Goal: Use online tool/utility: Use online tool/utility

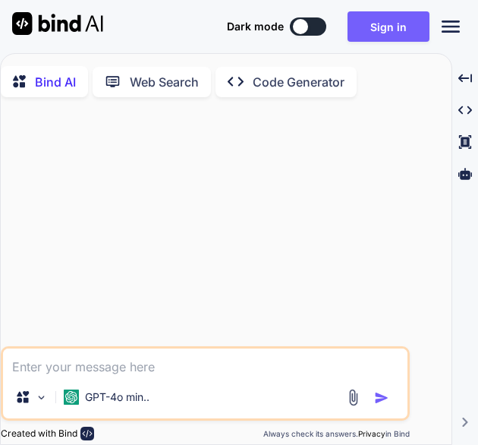
click at [284, 81] on p "Code Generator" at bounding box center [299, 82] width 92 height 18
click at [282, 85] on p "Code Generator" at bounding box center [299, 82] width 92 height 18
click at [404, 17] on button "Sign in" at bounding box center [389, 26] width 82 height 30
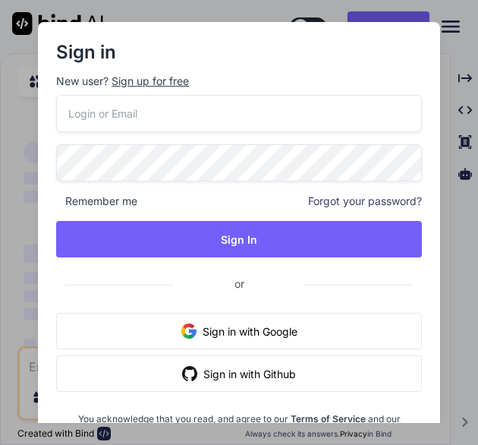
type textarea "x"
paste input "[EMAIL_ADDRESS][DOMAIN_NAME]"
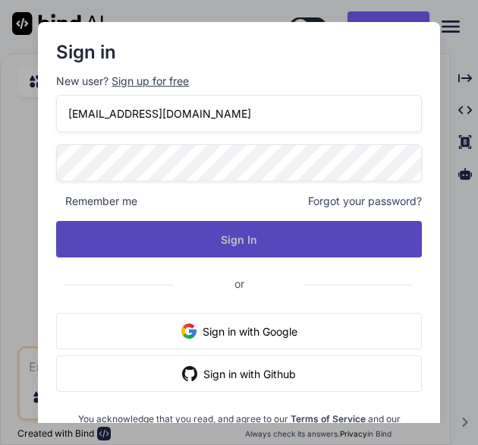
click at [238, 244] on button "Sign In" at bounding box center [238, 239] width 365 height 36
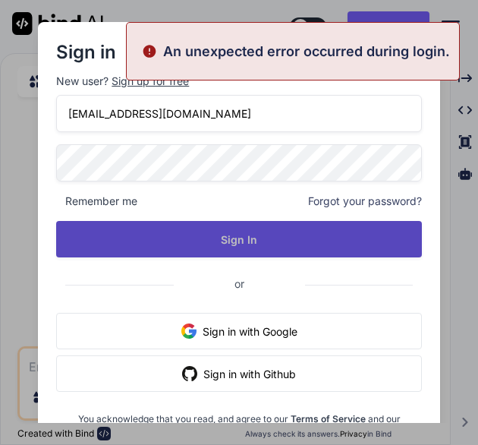
click at [199, 243] on button "Sign In" at bounding box center [238, 239] width 365 height 36
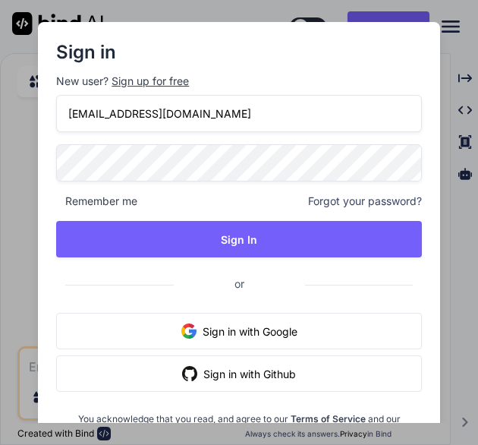
click at [195, 118] on input "[EMAIL_ADDRESS][DOMAIN_NAME]" at bounding box center [238, 113] width 365 height 37
paste input "email"
click at [229, 115] on input "[EMAIL_ADDRESS][DOMAIN_NAME]" at bounding box center [238, 113] width 365 height 37
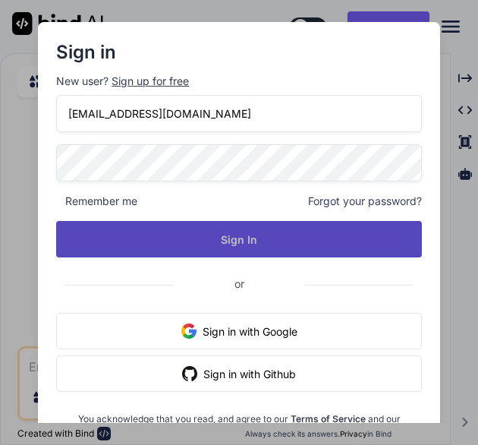
click at [246, 251] on button "Sign In" at bounding box center [238, 239] width 365 height 36
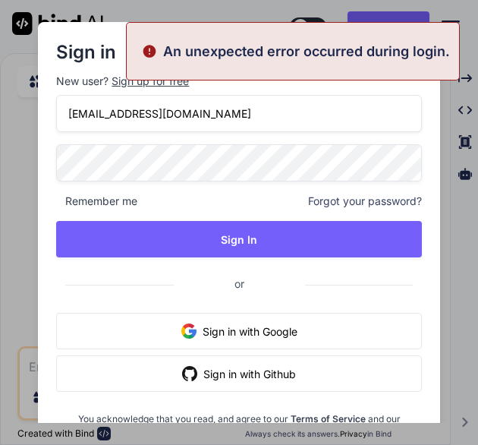
click at [229, 119] on input "[EMAIL_ADDRESS][DOMAIN_NAME]" at bounding box center [238, 113] width 365 height 37
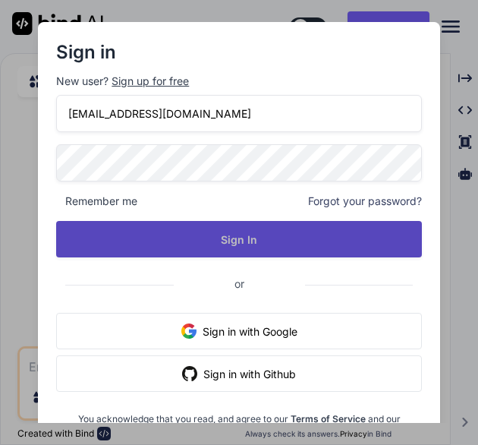
type input "[EMAIL_ADDRESS][DOMAIN_NAME]"
click at [321, 241] on button "Sign In" at bounding box center [238, 239] width 365 height 36
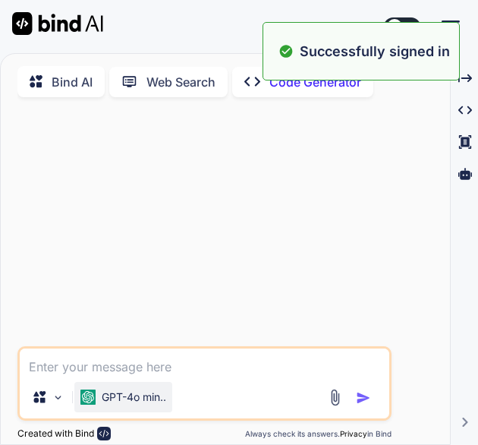
click at [141, 397] on p "GPT-4o min.." at bounding box center [134, 396] width 64 height 15
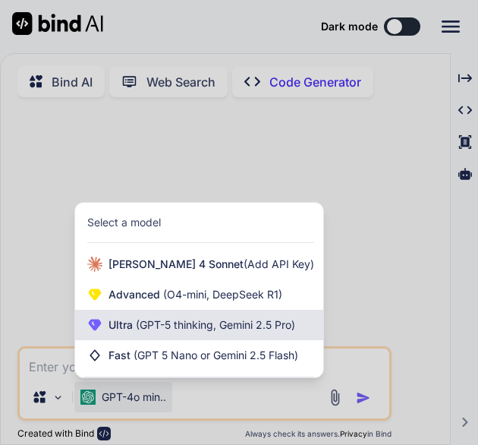
click at [163, 319] on div "Ultra (GPT-5 thinking, Gemini 2.5 Pro)" at bounding box center [199, 325] width 248 height 30
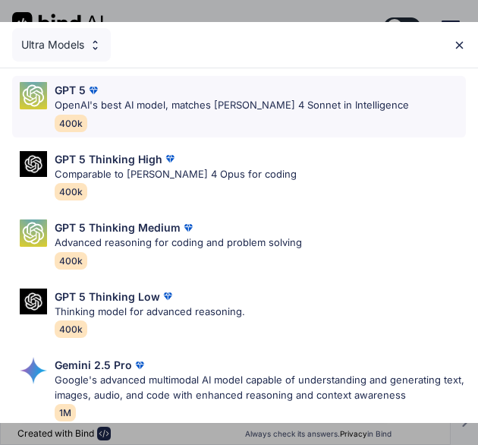
click at [169, 105] on p "OpenAI's best AI model, matches [PERSON_NAME] 4 Sonnet in Intelligence" at bounding box center [232, 105] width 354 height 15
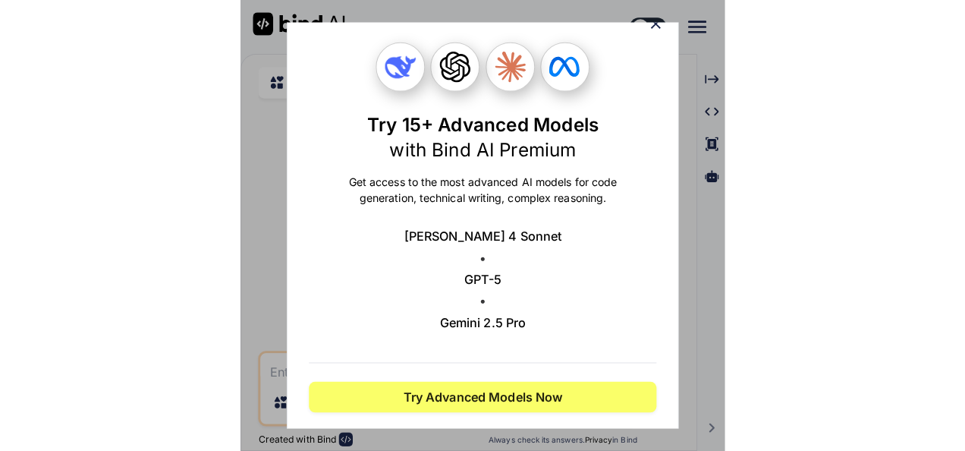
scroll to position [56, 0]
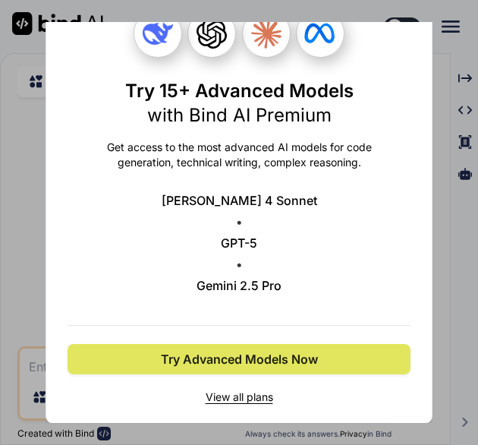
click at [267, 354] on span "Try Advanced Models Now" at bounding box center [239, 359] width 157 height 18
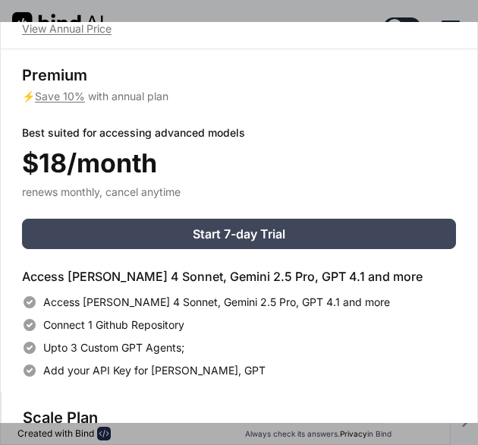
click at [283, 2] on div "Upgrade to access Advanced AI & Integrations View Annual Price Premium ⚡ Save 1…" at bounding box center [239, 222] width 478 height 445
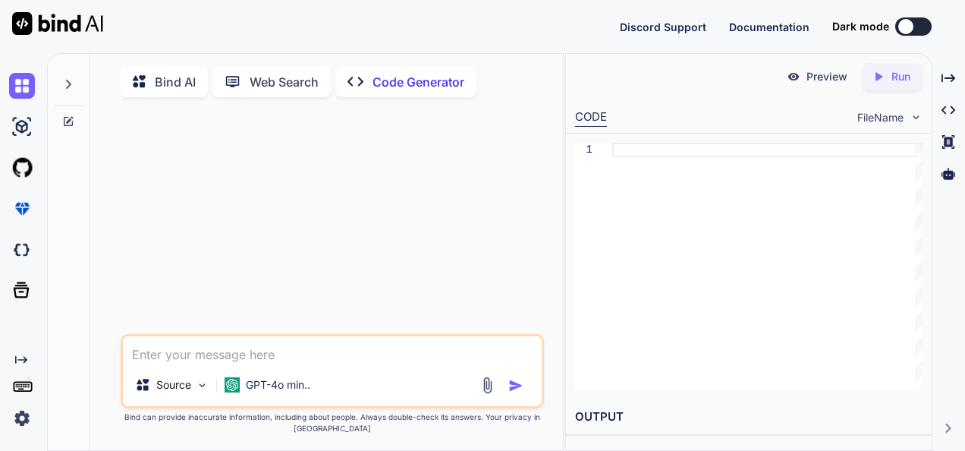
click at [21, 415] on img at bounding box center [22, 418] width 26 height 26
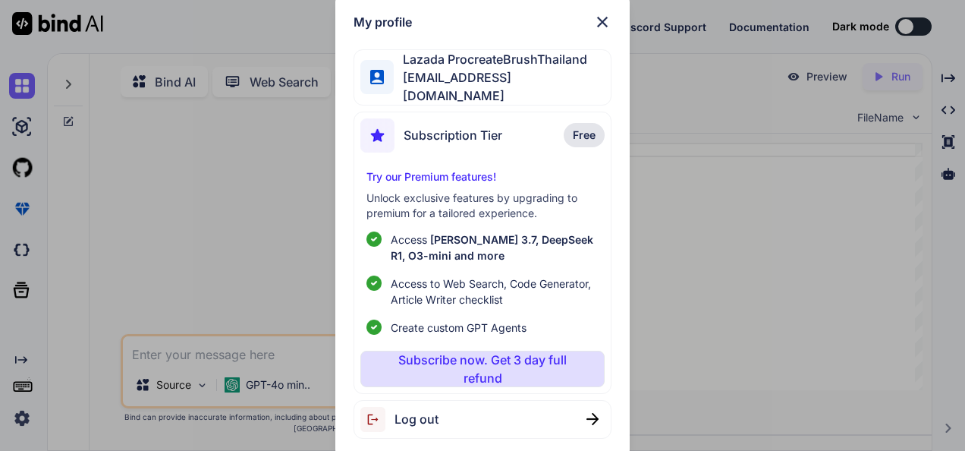
click at [450, 419] on div "Log out" at bounding box center [483, 419] width 259 height 39
type textarea "x"
